Goal: Find specific page/section: Find specific page/section

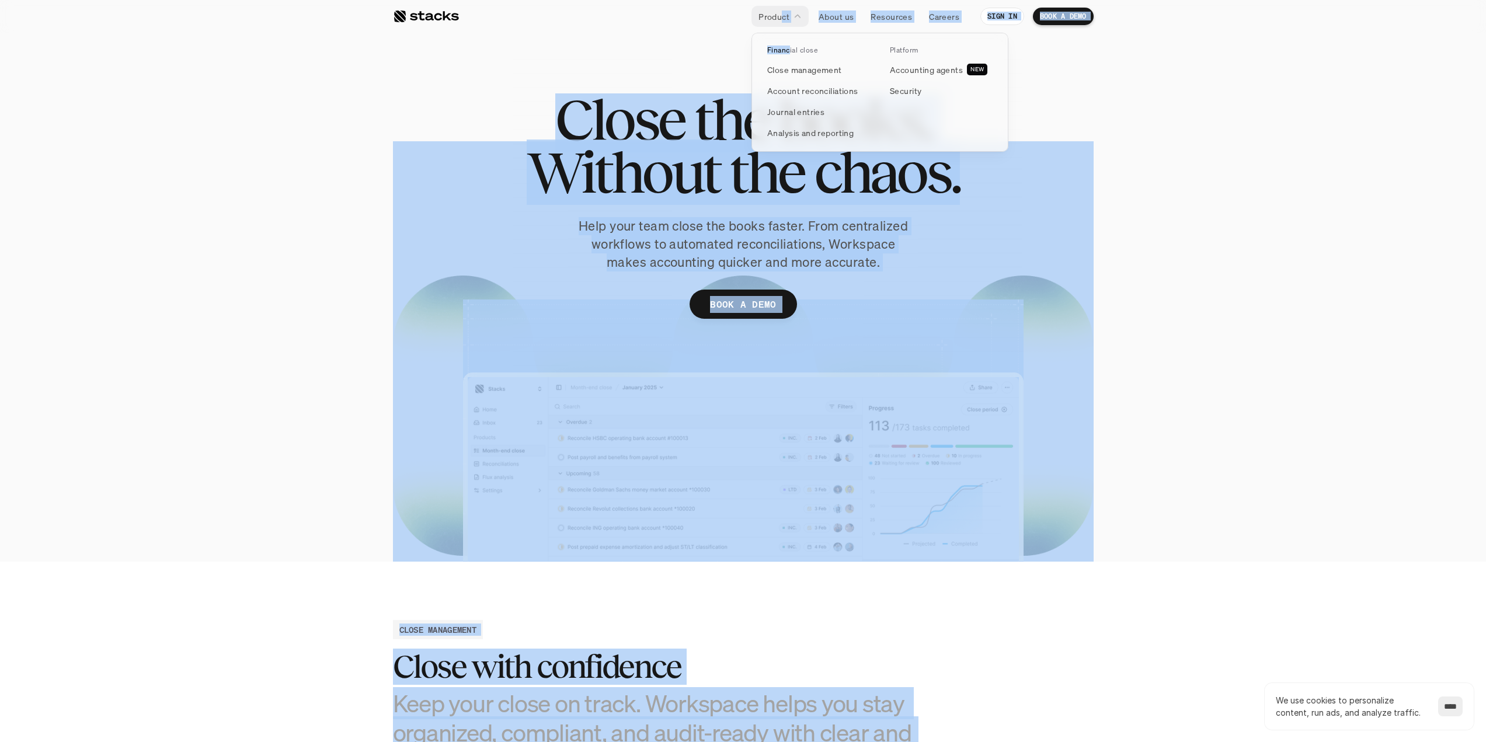
drag, startPoint x: 783, startPoint y: 15, endPoint x: 791, endPoint y: 68, distance: 53.7
click at [792, 71] on p "Close management" at bounding box center [804, 70] width 75 height 12
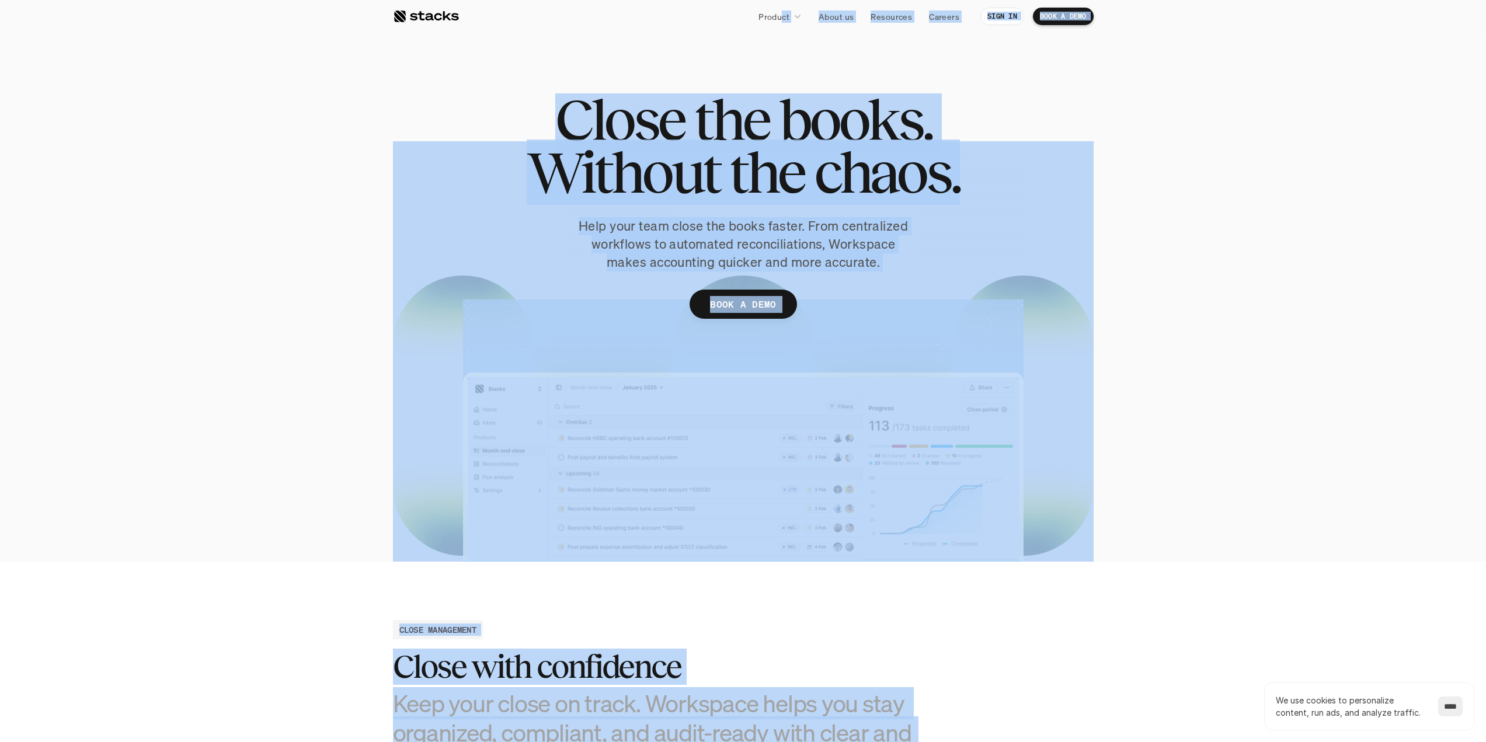
drag, startPoint x: 615, startPoint y: 52, endPoint x: 777, endPoint y: 43, distance: 162.5
click at [615, 52] on div at bounding box center [743, 304] width 700 height 515
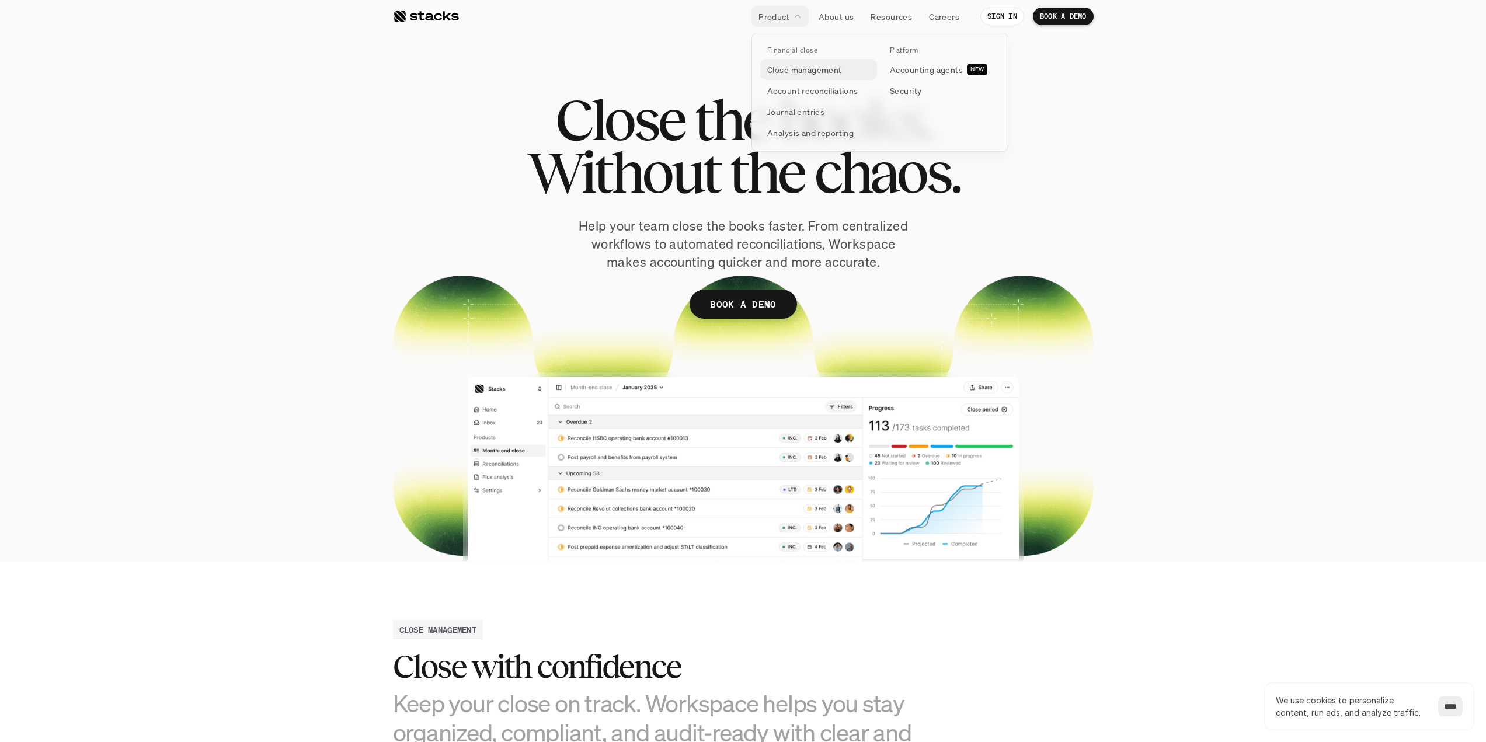
click at [788, 70] on p "Close management" at bounding box center [804, 70] width 75 height 12
click at [790, 89] on p "Account reconciliations" at bounding box center [812, 91] width 91 height 12
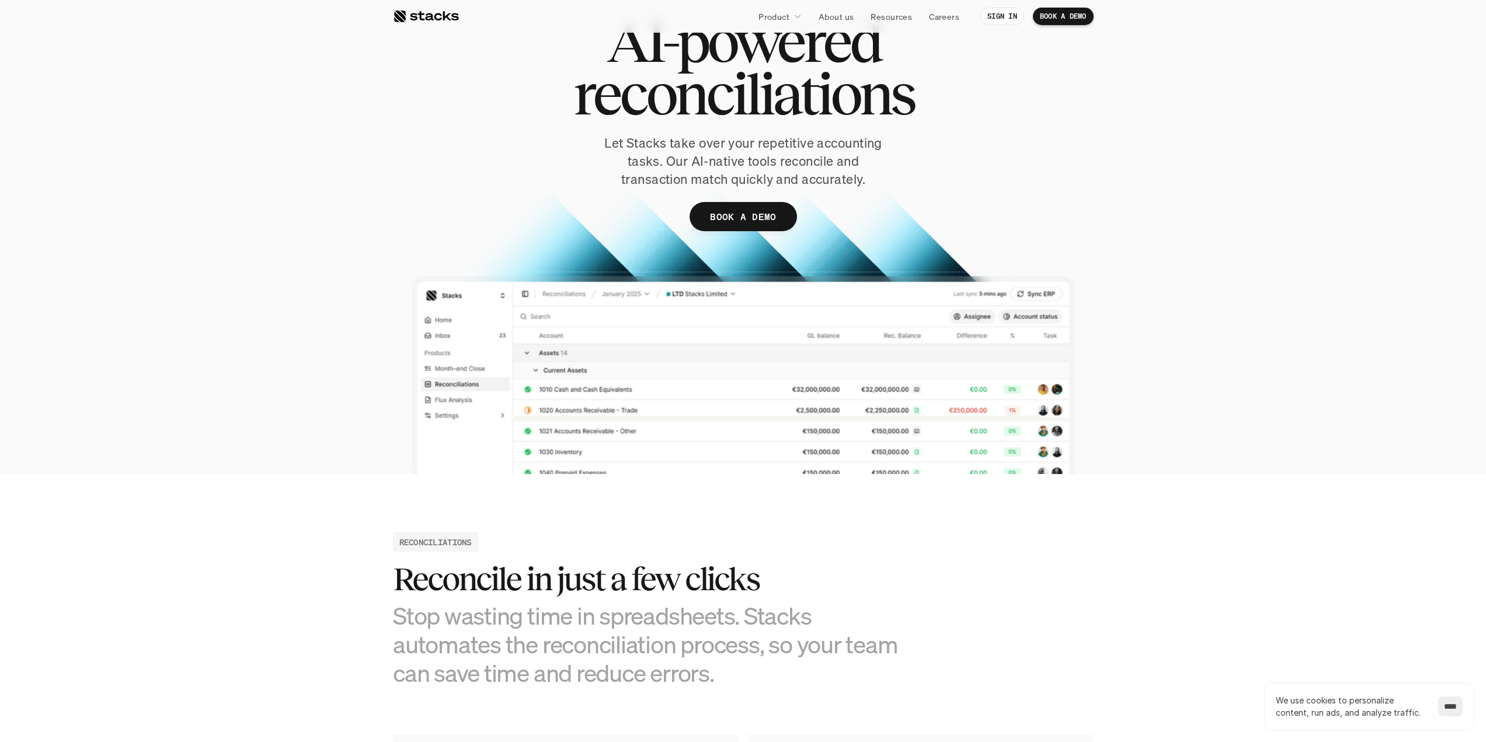
scroll to position [58, 0]
